Goal: Use online tool/utility: Utilize a website feature to perform a specific function

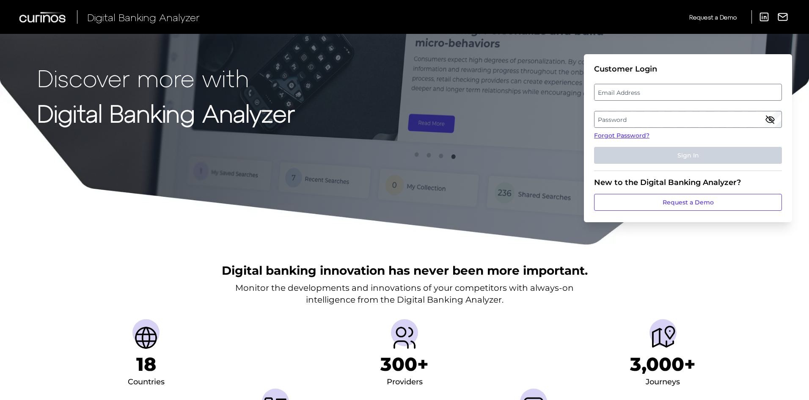
click at [625, 89] on label "Email Address" at bounding box center [687, 92] width 186 height 15
click at [625, 89] on input "email" at bounding box center [688, 92] width 188 height 17
click at [686, 119] on label "Password" at bounding box center [687, 119] width 186 height 15
click at [676, 97] on label "Email Address" at bounding box center [687, 92] width 186 height 15
click at [676, 97] on input "email" at bounding box center [688, 92] width 188 height 17
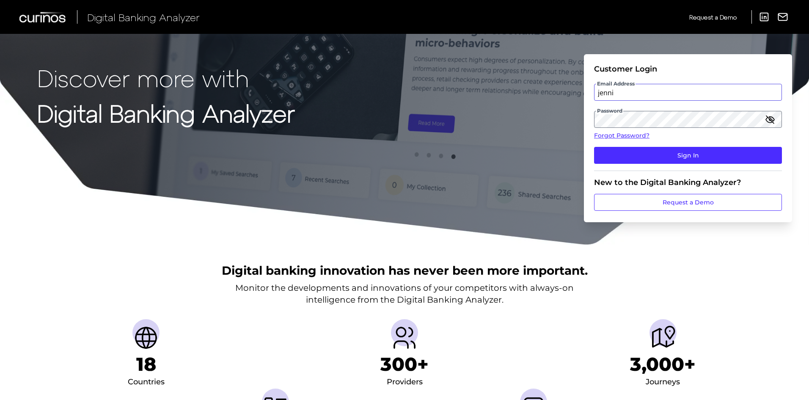
type input "[PERSON_NAME][EMAIL_ADDRESS][PERSON_NAME][DOMAIN_NAME]"
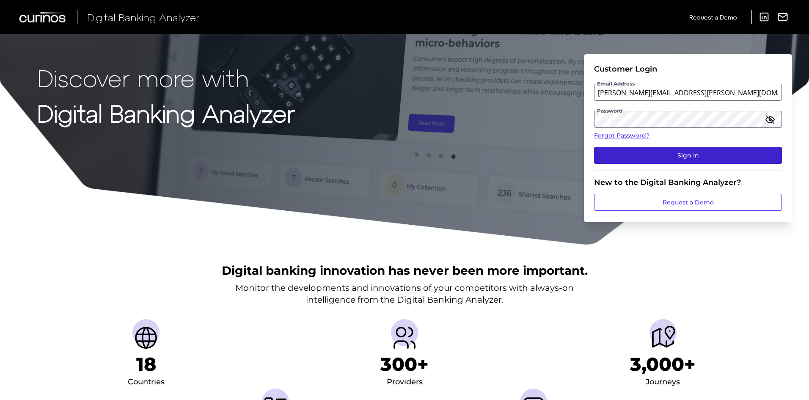
click at [696, 155] on button "Sign In" at bounding box center [688, 155] width 188 height 17
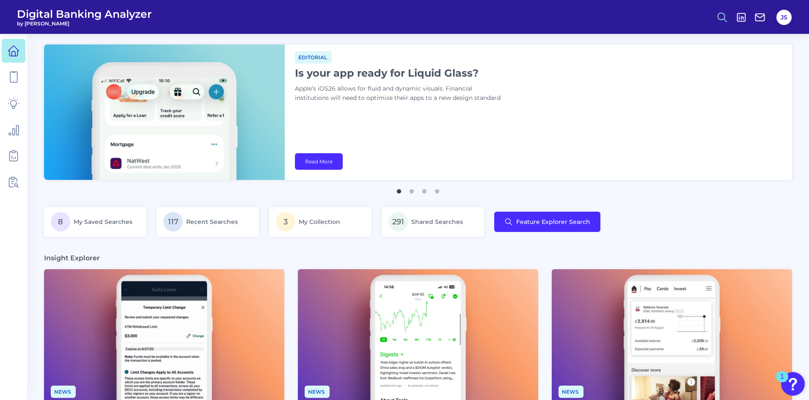
click at [723, 19] on circle at bounding box center [721, 16] width 7 height 7
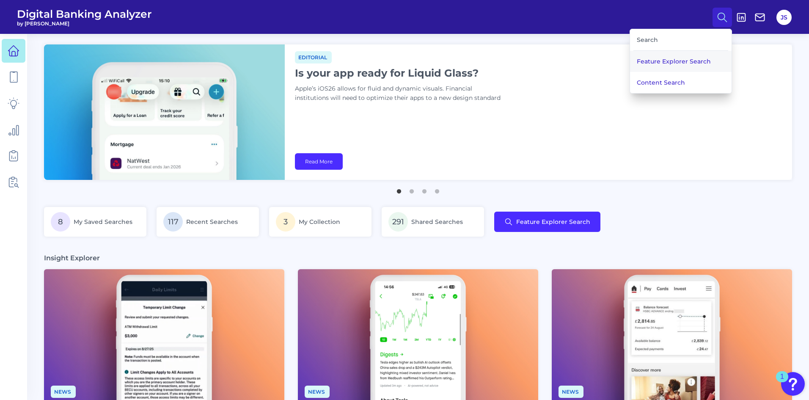
click at [664, 64] on button "Feature Explorer Search" at bounding box center [680, 61] width 101 height 21
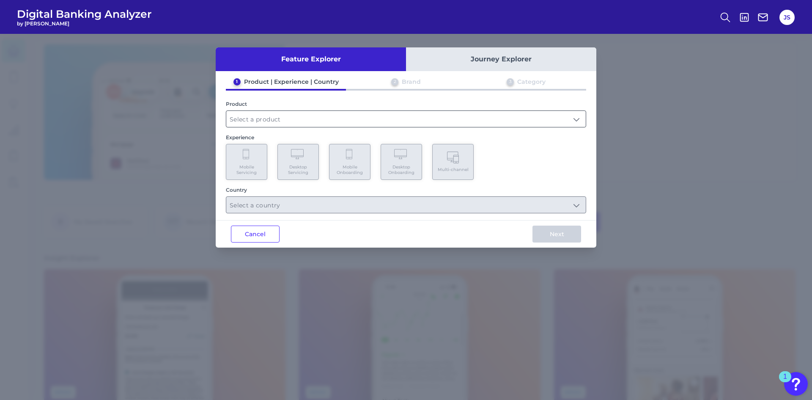
click at [380, 120] on input "text" at bounding box center [405, 119] width 359 height 16
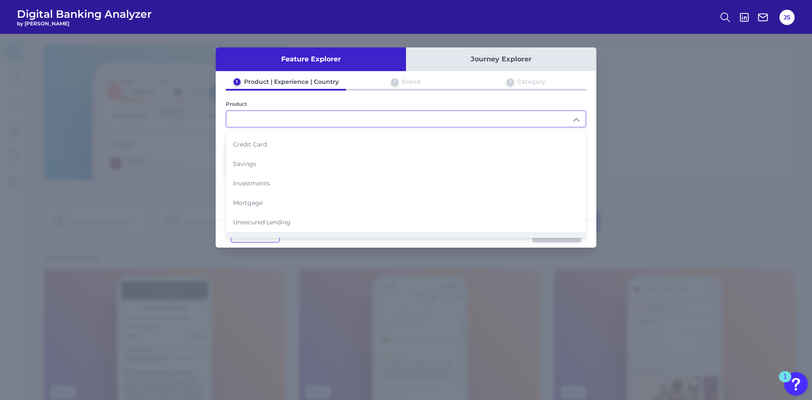
scroll to position [85, 0]
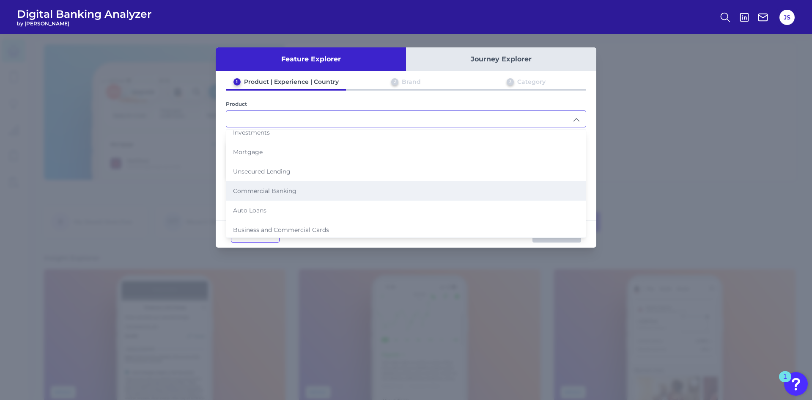
click at [271, 195] on li "Commercial Banking" at bounding box center [405, 190] width 359 height 19
type input "Commercial Banking"
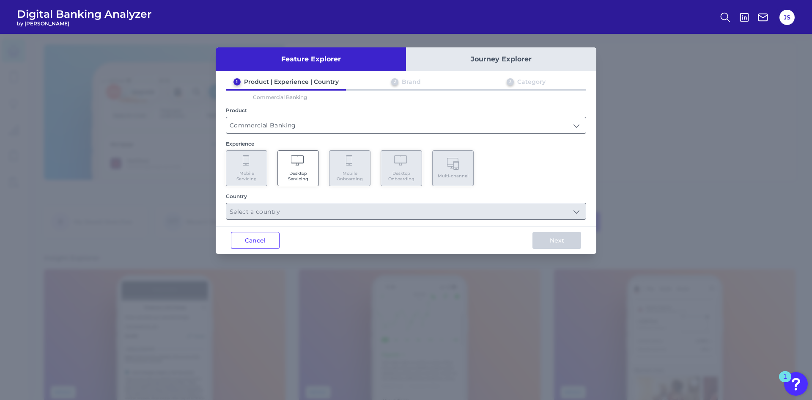
click at [303, 172] on span "Desktop Servicing" at bounding box center [298, 175] width 32 height 11
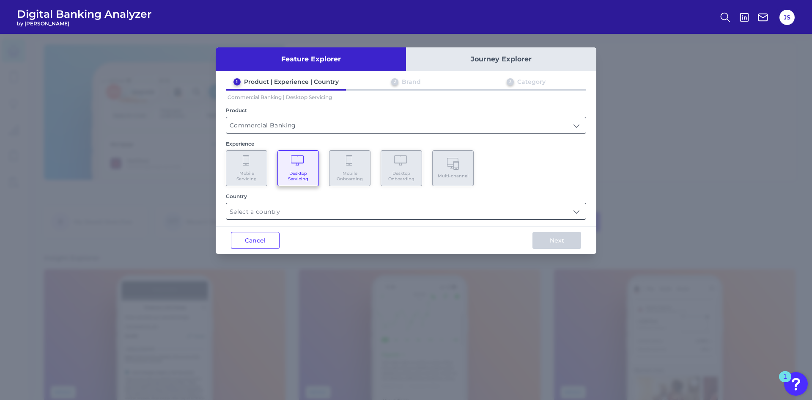
click at [282, 216] on input "text" at bounding box center [405, 211] width 359 height 16
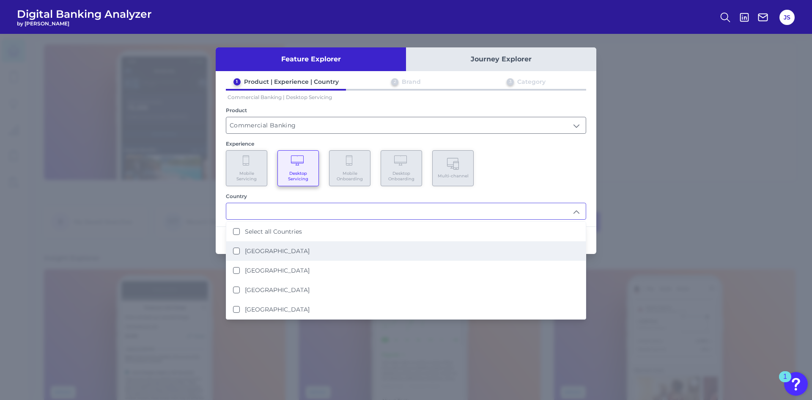
click at [235, 250] on States "[GEOGRAPHIC_DATA]" at bounding box center [236, 250] width 7 height 7
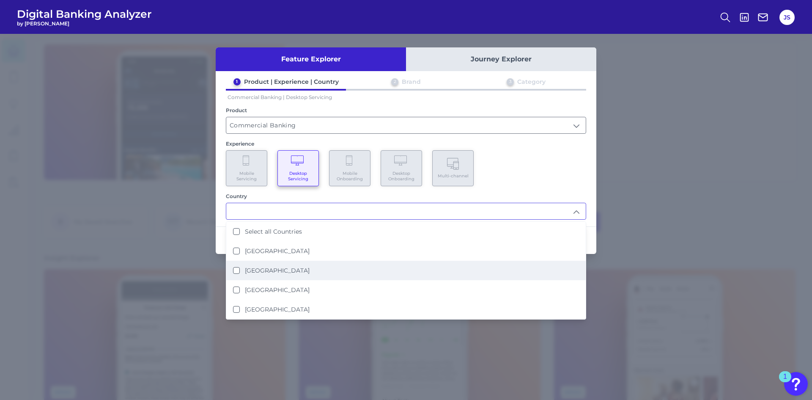
scroll to position [0, 0]
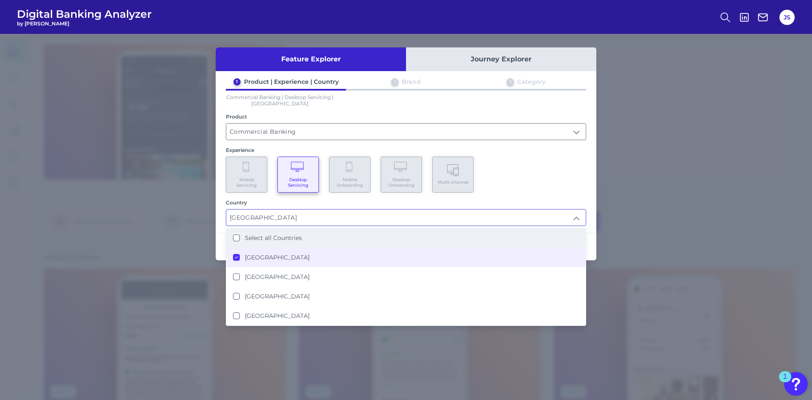
click at [237, 236] on Countries "Select all Countries" at bounding box center [236, 237] width 7 height 7
type input "Select all Countries"
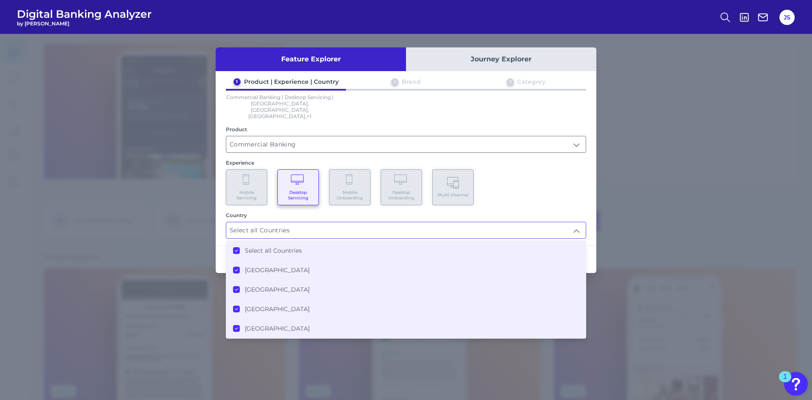
click at [221, 227] on div "Feature Explorer Journey Explorer 1 Product | Experience | Country 2 Brand 3 Ca…" at bounding box center [406, 159] width 381 height 225
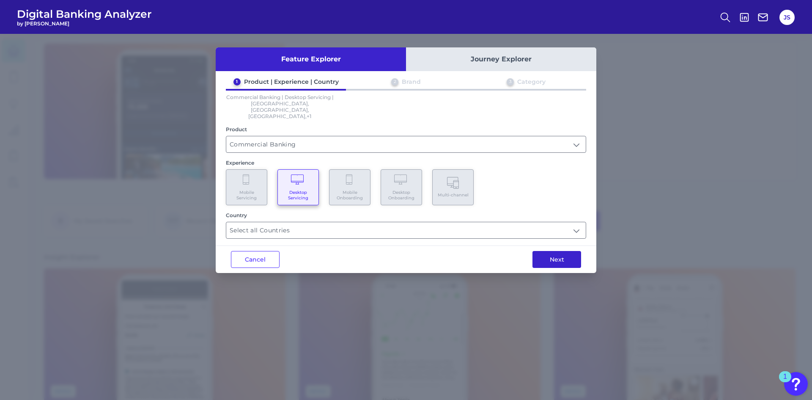
click at [547, 252] on button "Next" at bounding box center [556, 259] width 49 height 17
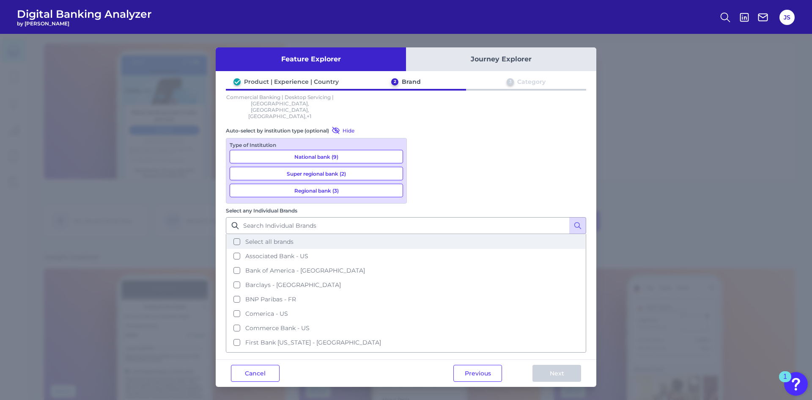
click at [422, 234] on button "Select all brands" at bounding box center [406, 241] width 359 height 14
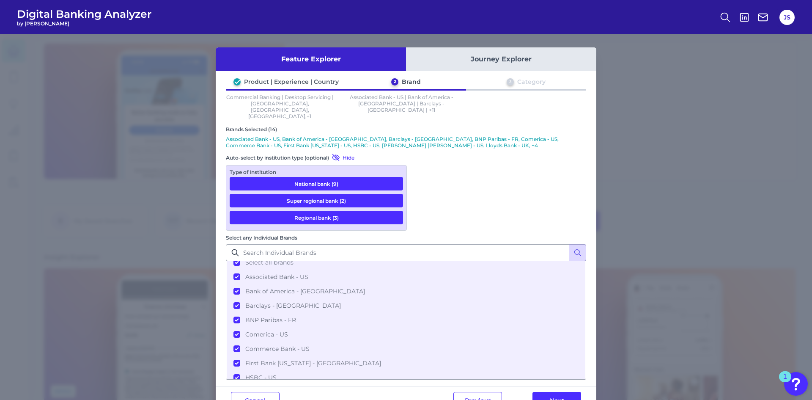
scroll to position [0, 0]
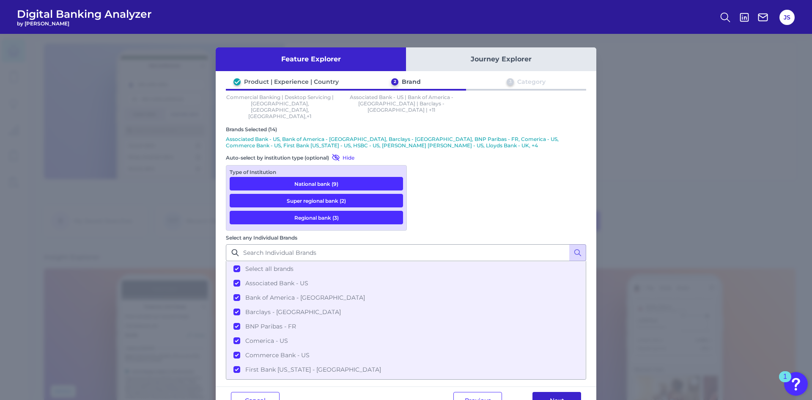
click at [551, 392] on button "Next" at bounding box center [556, 400] width 49 height 17
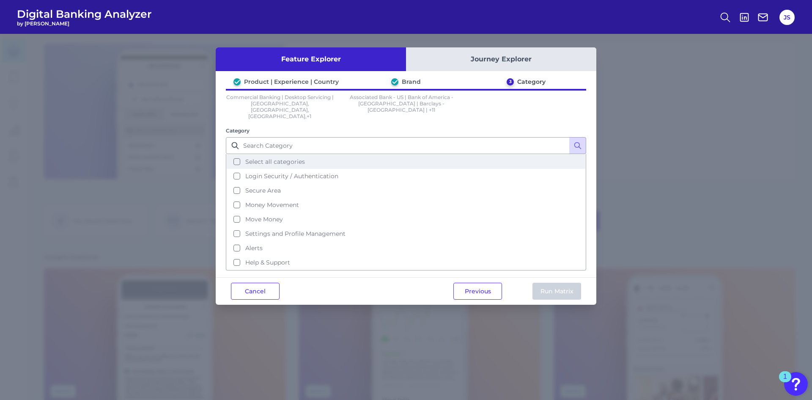
click at [234, 154] on button "Select all categories" at bounding box center [406, 161] width 359 height 14
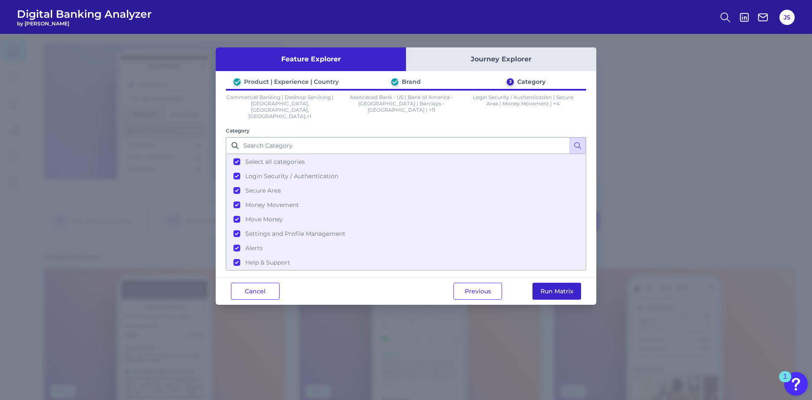
click at [548, 282] on button "Run Matrix" at bounding box center [556, 290] width 49 height 17
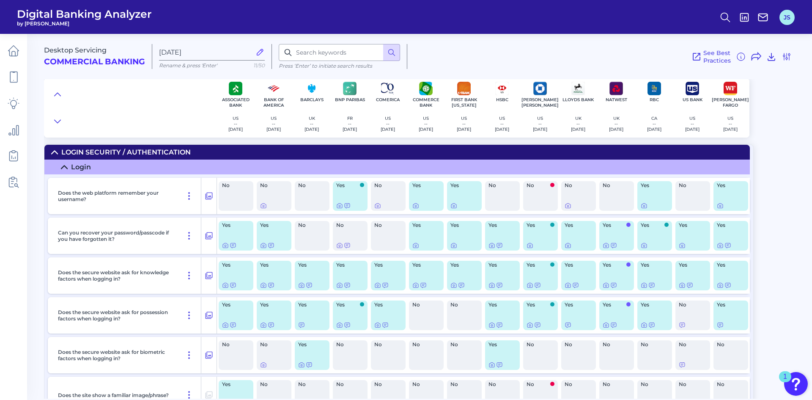
click at [791, 18] on button "JS" at bounding box center [786, 17] width 15 height 15
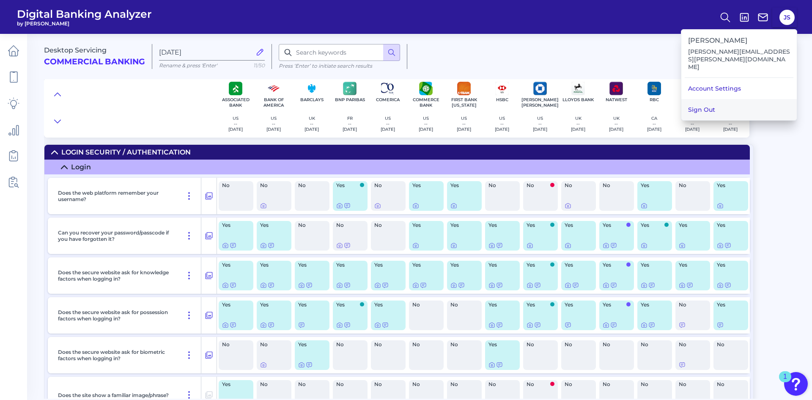
click at [724, 99] on button "Sign Out" at bounding box center [738, 109] width 115 height 21
